Goal: Task Accomplishment & Management: Use online tool/utility

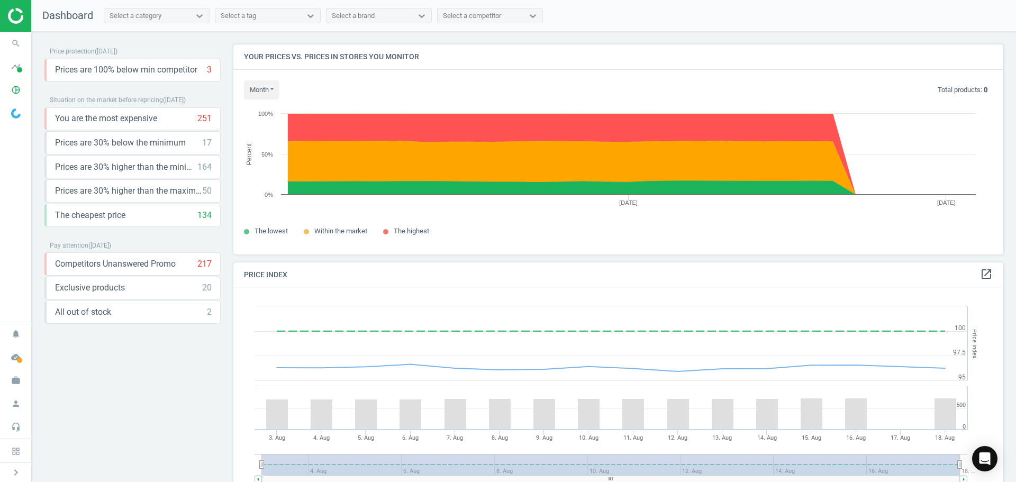
scroll to position [260, 779]
click at [11, 72] on icon "timeline" at bounding box center [16, 67] width 20 height 20
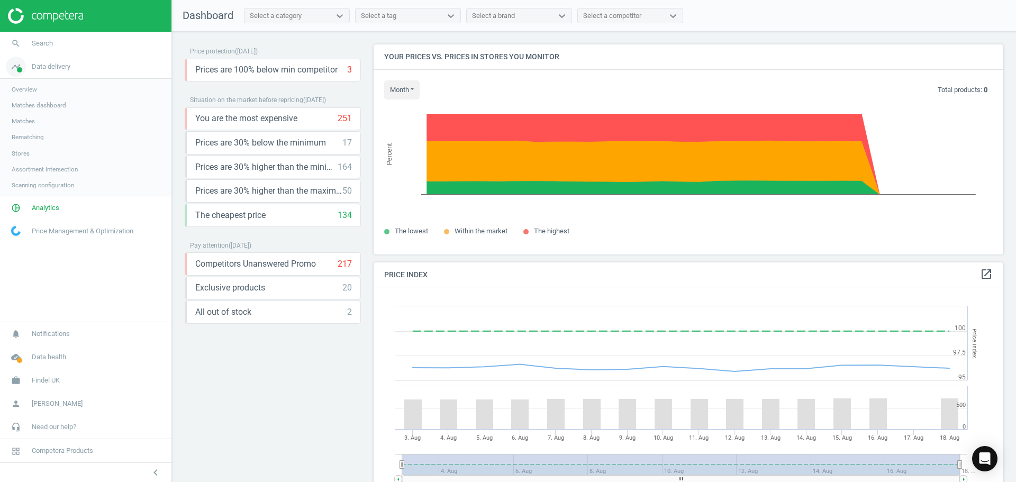
scroll to position [260, 638]
click at [21, 103] on span "Matches dashboard" at bounding box center [39, 105] width 55 height 8
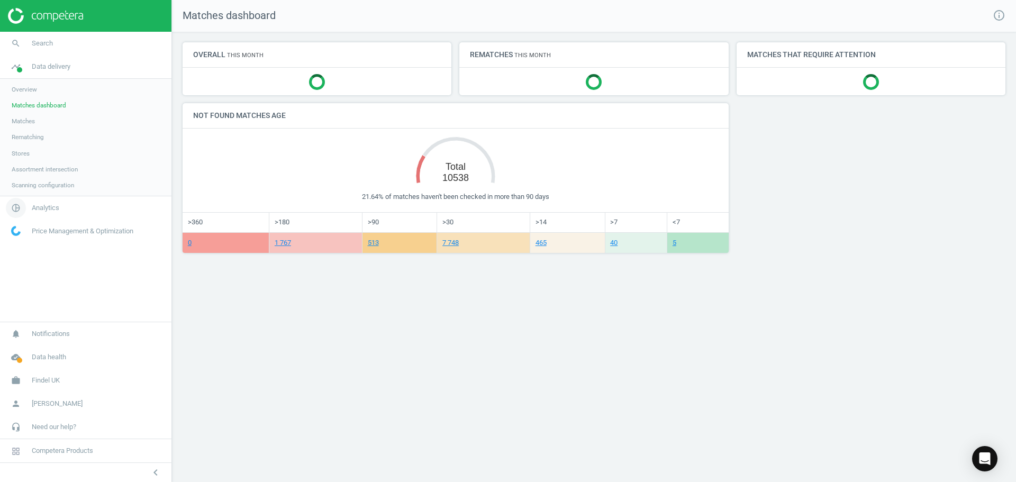
click at [49, 202] on link "pie_chart_outlined Analytics" at bounding box center [85, 207] width 171 height 23
click at [29, 131] on span "Products" at bounding box center [24, 128] width 25 height 8
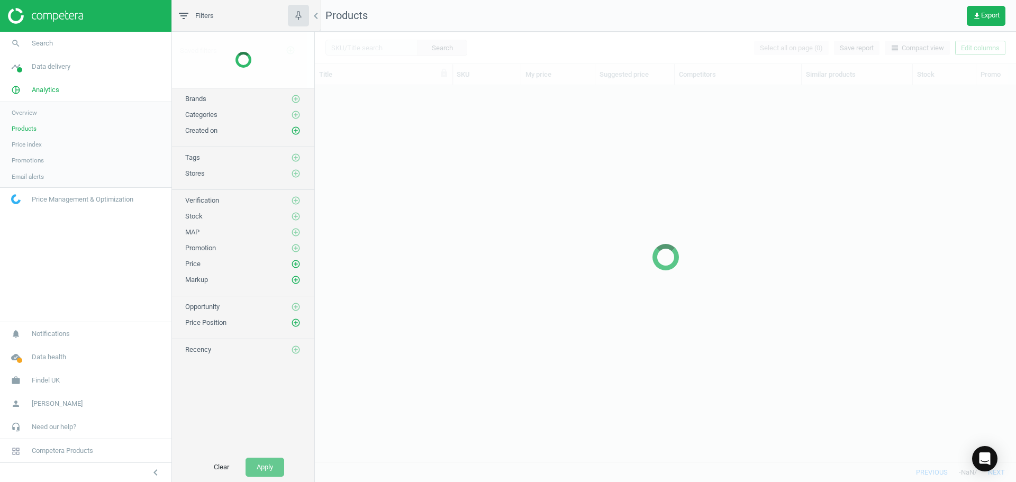
scroll to position [361, 693]
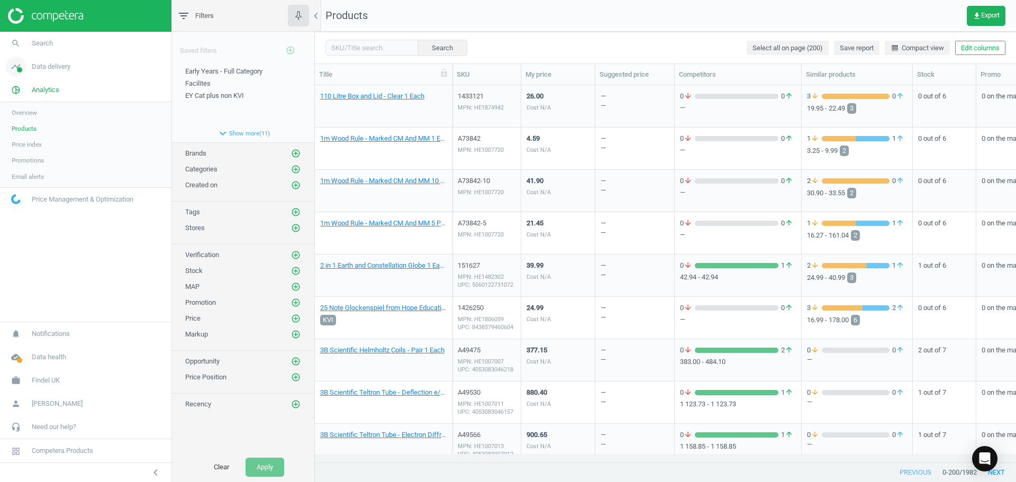
click at [52, 75] on link "timeline Data delivery" at bounding box center [85, 66] width 171 height 23
click at [28, 119] on span "Matches" at bounding box center [23, 121] width 23 height 8
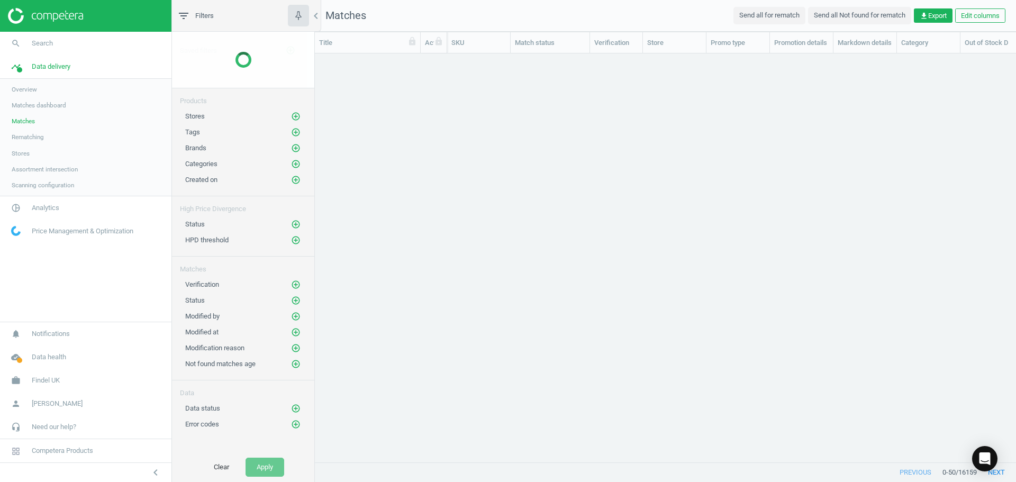
scroll to position [393, 693]
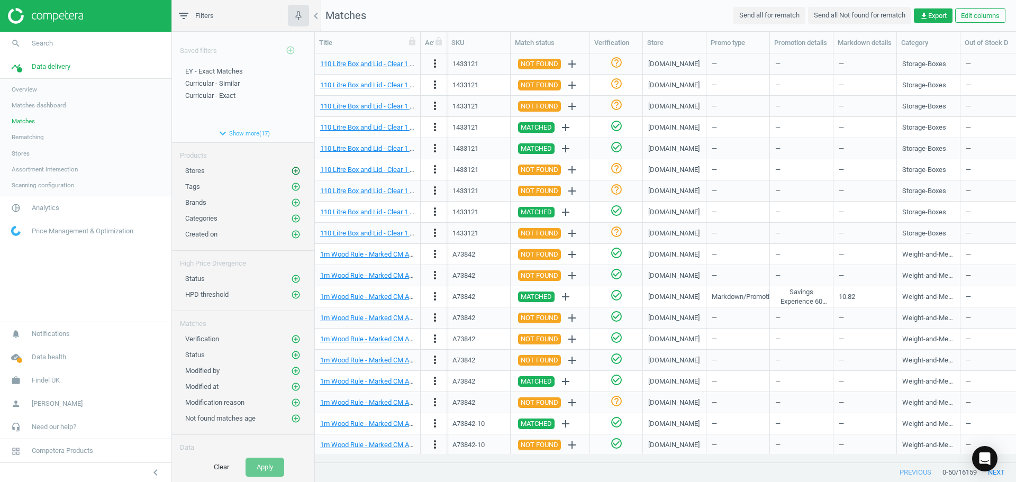
click at [291, 170] on icon "add_circle_outline" at bounding box center [296, 171] width 10 height 10
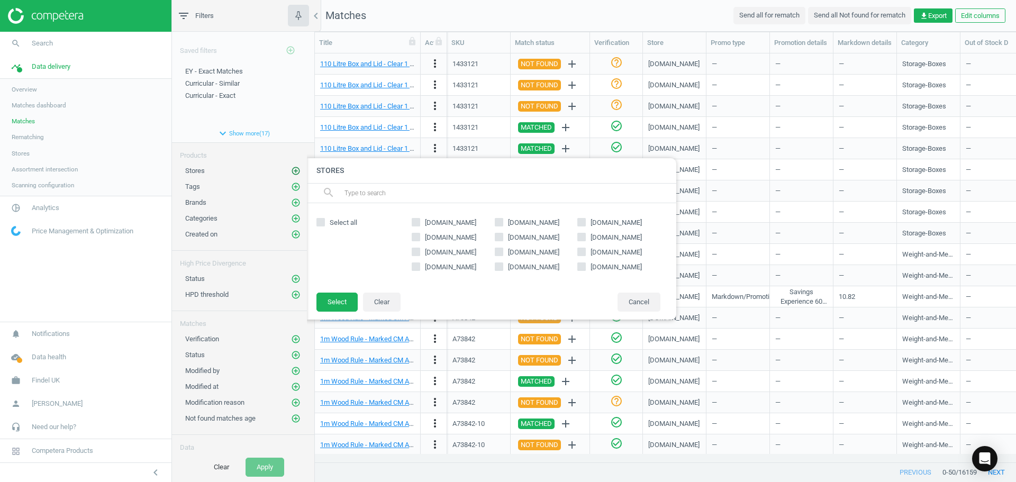
click at [291, 170] on icon "add_circle_outline" at bounding box center [296, 171] width 10 height 10
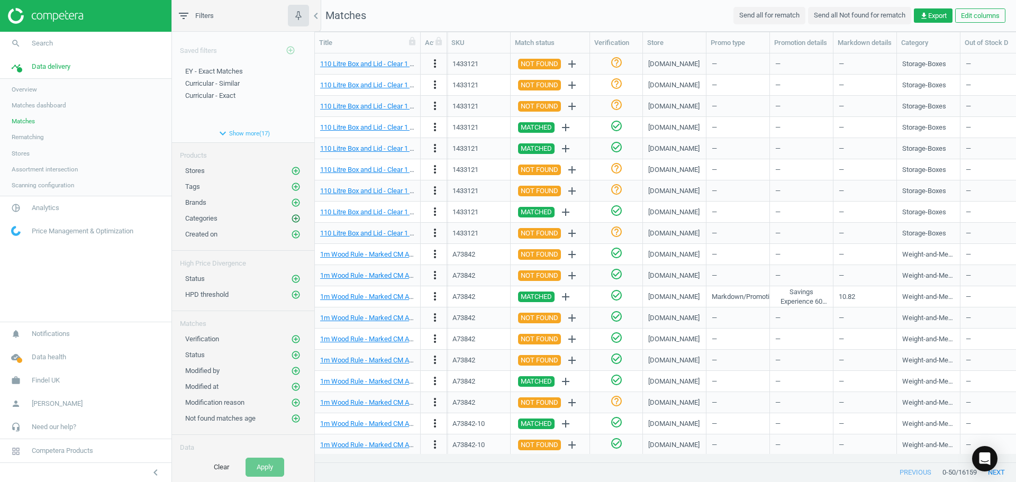
click at [291, 216] on icon "add_circle_outline" at bounding box center [296, 219] width 10 height 10
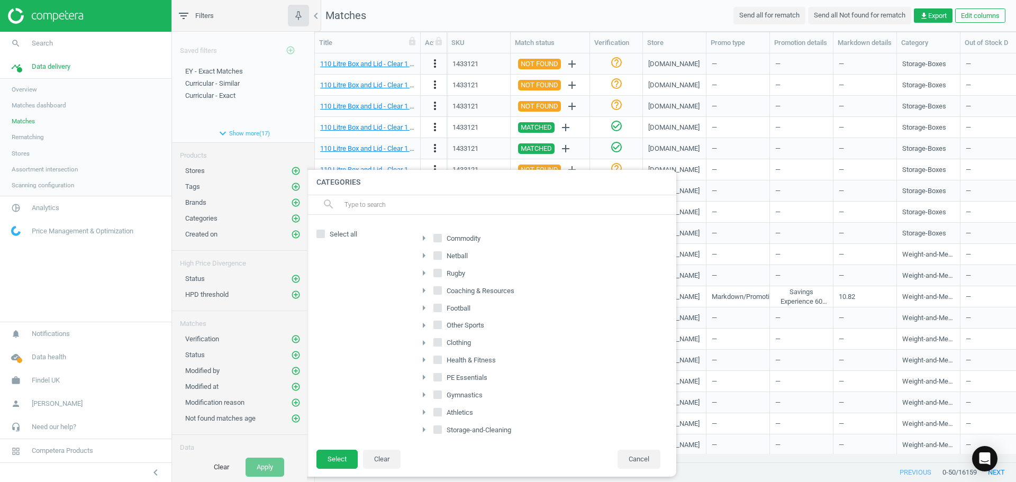
click at [422, 235] on icon "arrow_right" at bounding box center [424, 238] width 13 height 13
click at [444, 324] on input "Early-Years" at bounding box center [443, 324] width 7 height 7
checkbox input "true"
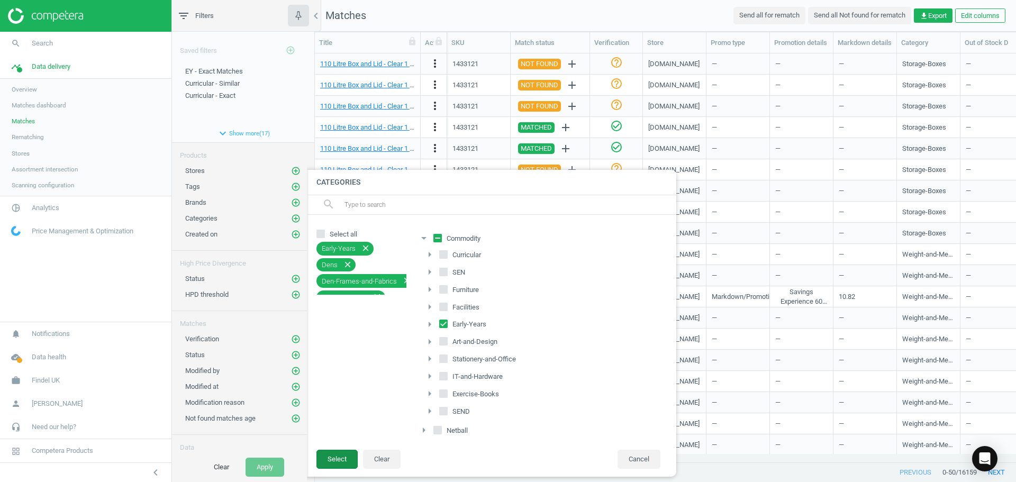
click at [343, 463] on button "Select" at bounding box center [336, 459] width 41 height 19
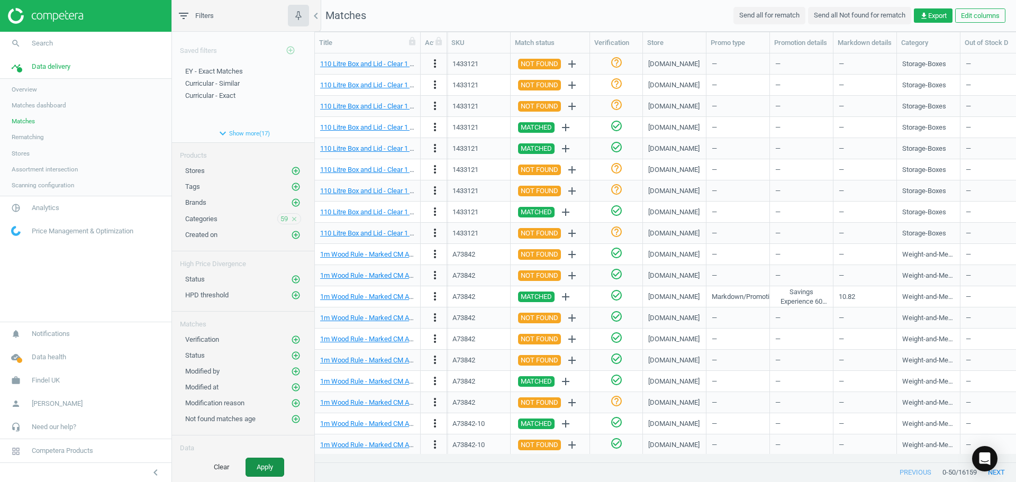
click at [258, 462] on button "Apply" at bounding box center [265, 467] width 39 height 19
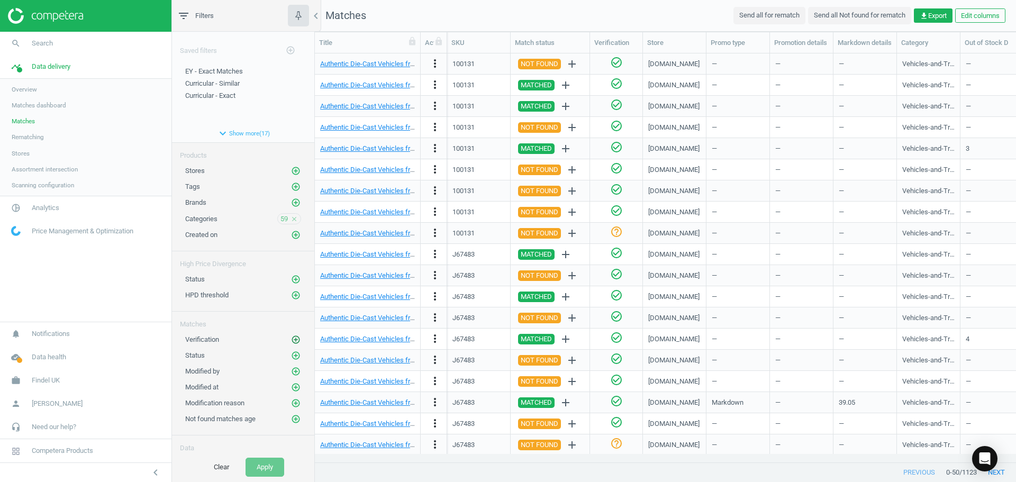
click at [291, 340] on icon "add_circle_outline" at bounding box center [296, 340] width 10 height 10
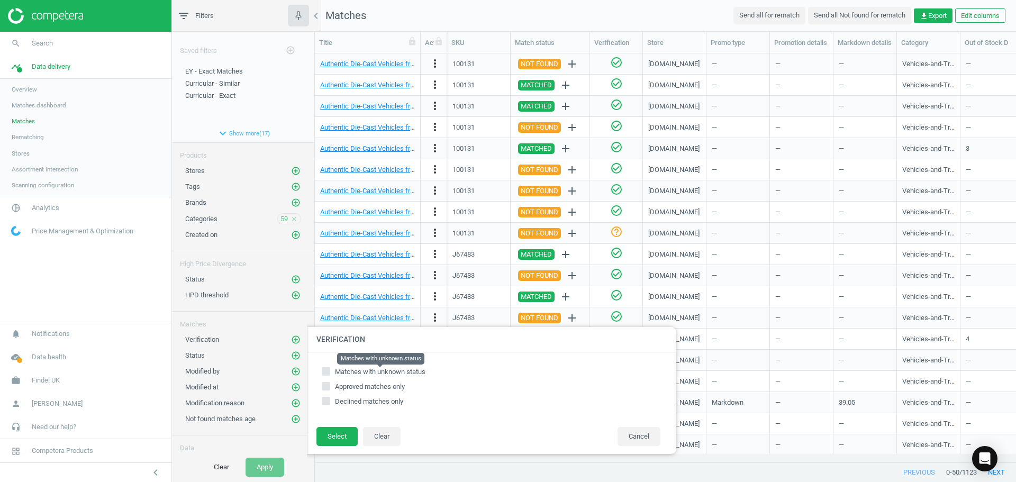
click at [352, 372] on span "Matches with unknown status" at bounding box center [380, 372] width 91 height 8
click at [330, 372] on input "Matches with unknown status" at bounding box center [326, 371] width 7 height 7
checkbox input "true"
click at [335, 449] on footer "Select Clear Cancel" at bounding box center [491, 441] width 370 height 28
click at [335, 441] on button "Select" at bounding box center [336, 436] width 41 height 19
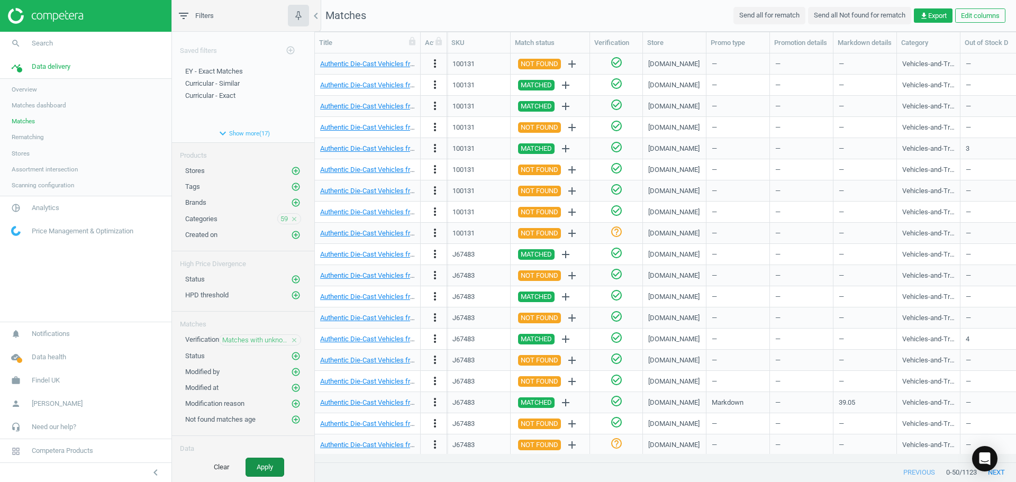
click at [274, 465] on button "Apply" at bounding box center [265, 467] width 39 height 19
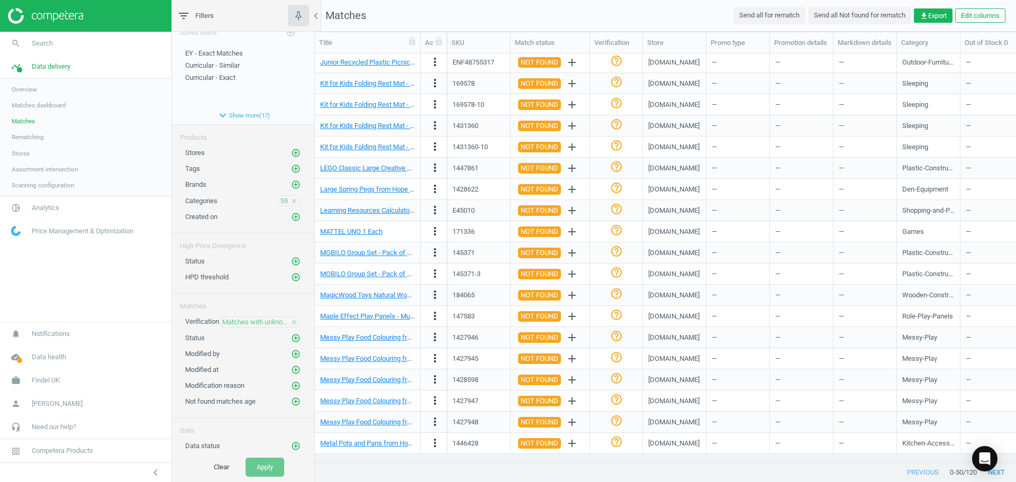
scroll to position [32, 0]
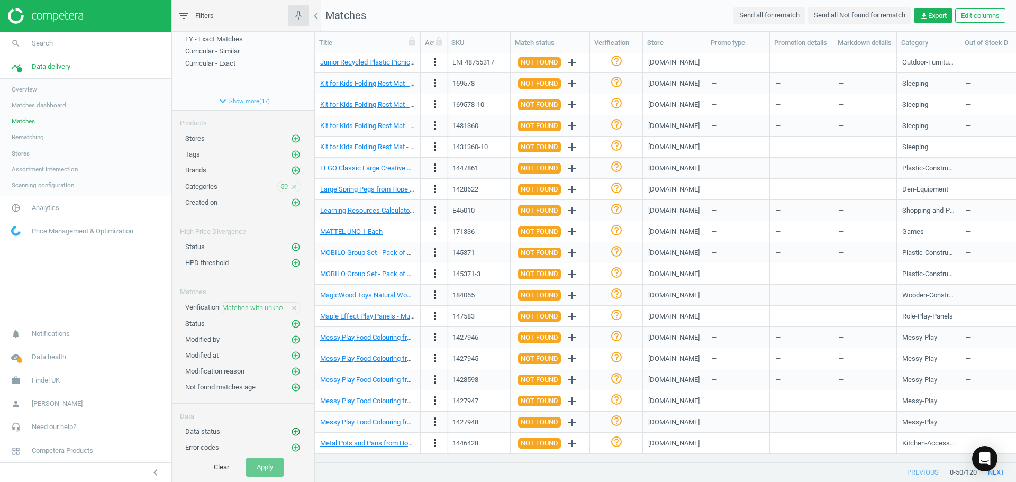
click at [291, 430] on icon "add_circle_outline" at bounding box center [296, 432] width 10 height 10
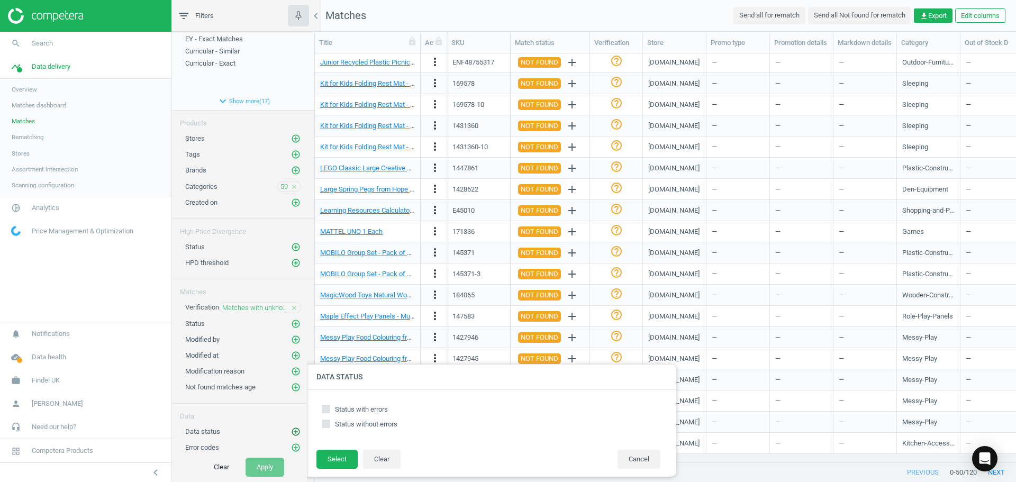
click at [291, 430] on icon "add_circle_outline" at bounding box center [296, 432] width 10 height 10
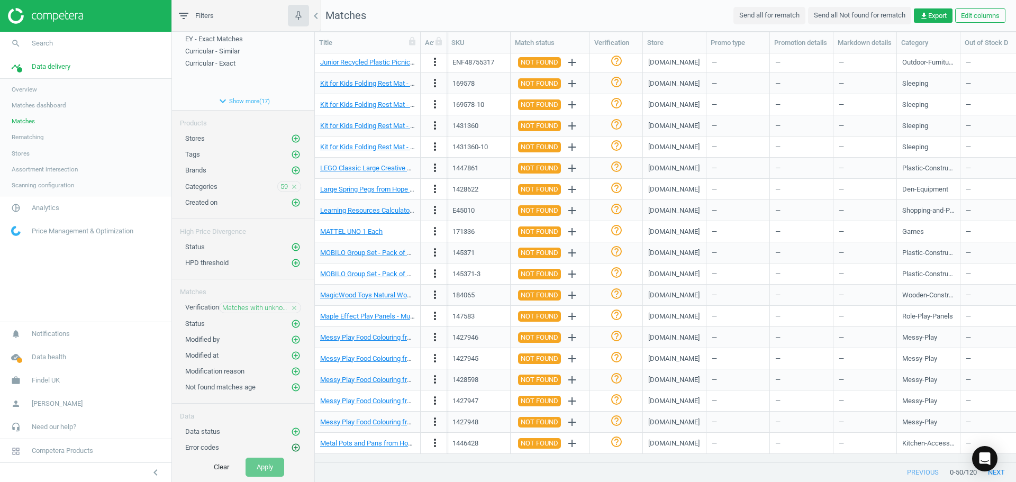
click at [291, 448] on icon "add_circle_outline" at bounding box center [296, 448] width 10 height 10
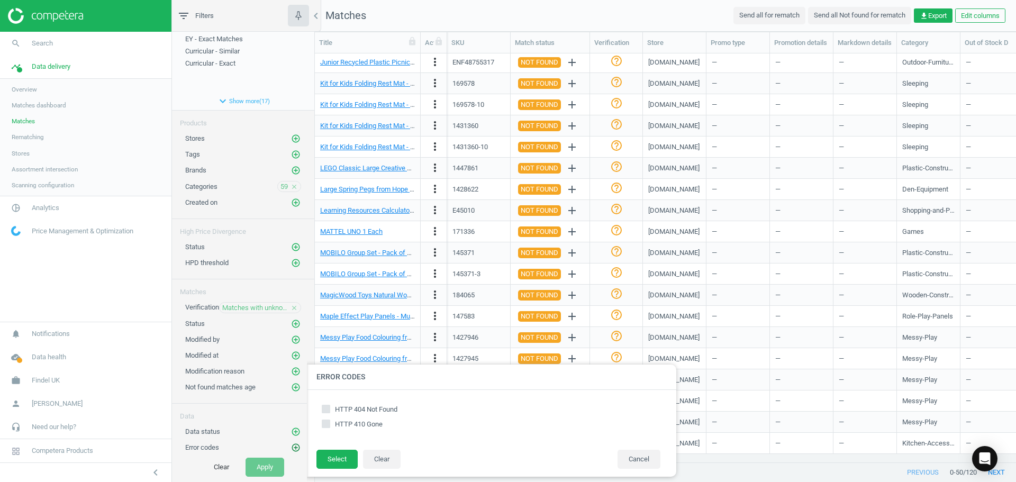
click at [291, 448] on icon "add_circle_outline" at bounding box center [296, 448] width 10 height 10
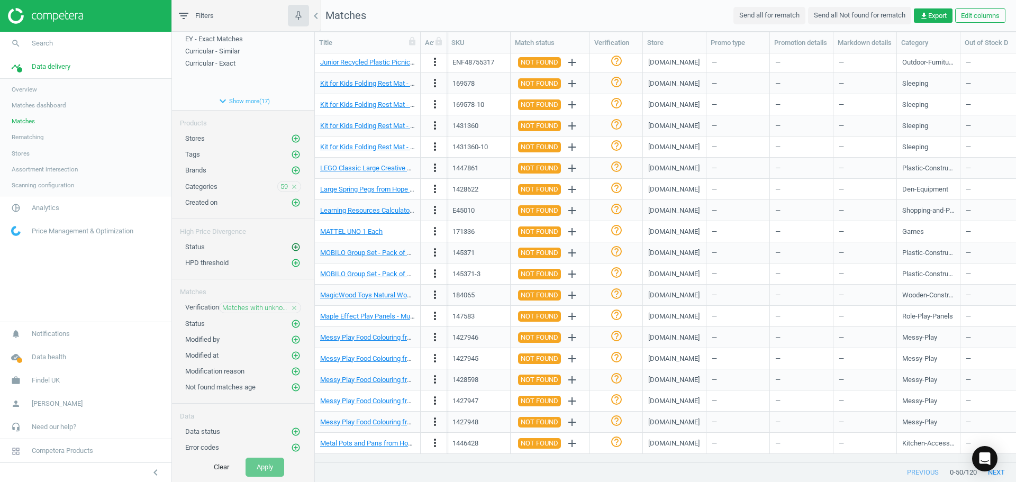
click at [291, 247] on icon "add_circle_outline" at bounding box center [296, 247] width 10 height 10
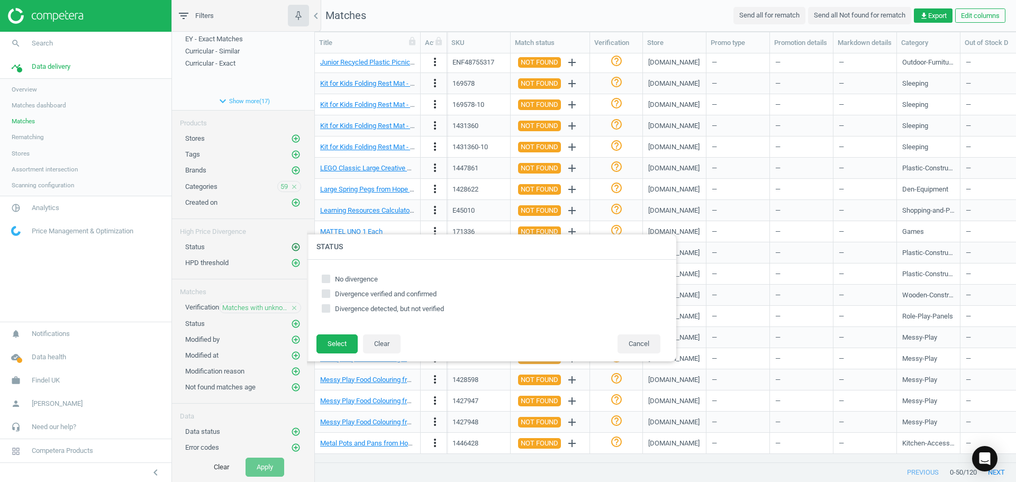
click at [291, 247] on icon "add_circle_outline" at bounding box center [296, 247] width 10 height 10
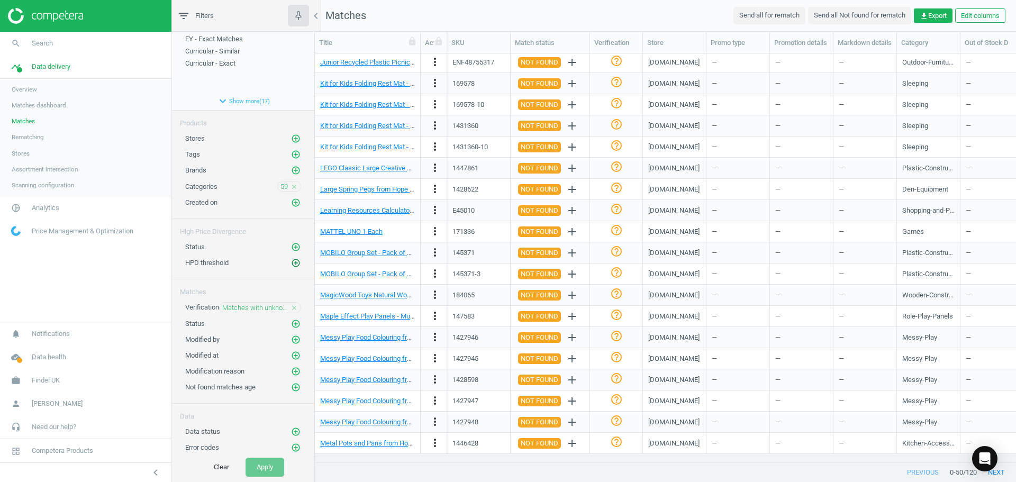
click at [291, 260] on icon "add_circle_outline" at bounding box center [296, 263] width 10 height 10
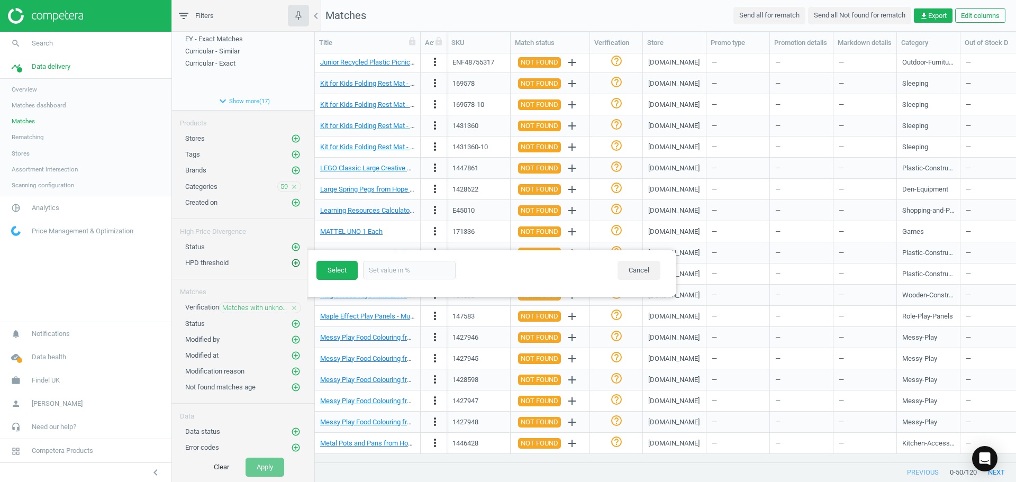
click at [291, 260] on icon "add_circle_outline" at bounding box center [296, 263] width 10 height 10
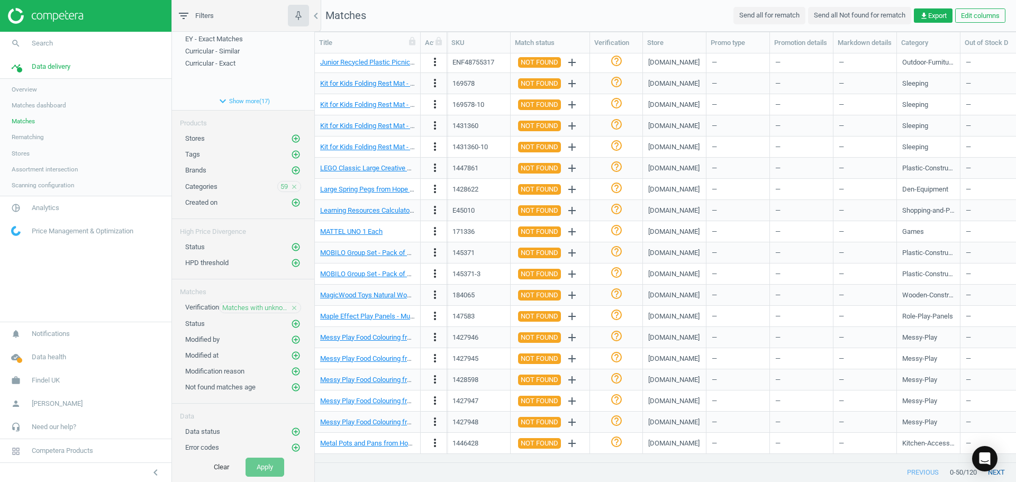
click at [999, 472] on button "next" at bounding box center [996, 472] width 39 height 19
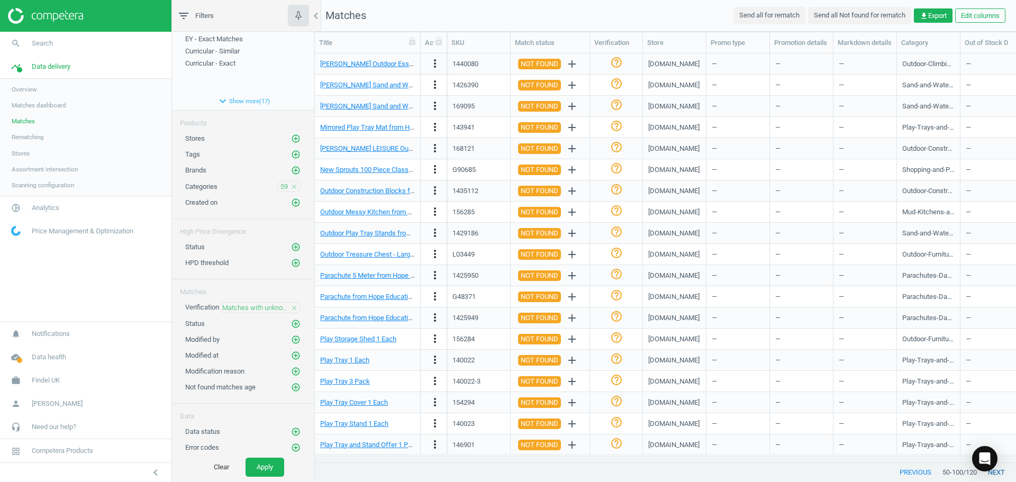
click at [1002, 476] on button "next" at bounding box center [996, 472] width 39 height 19
